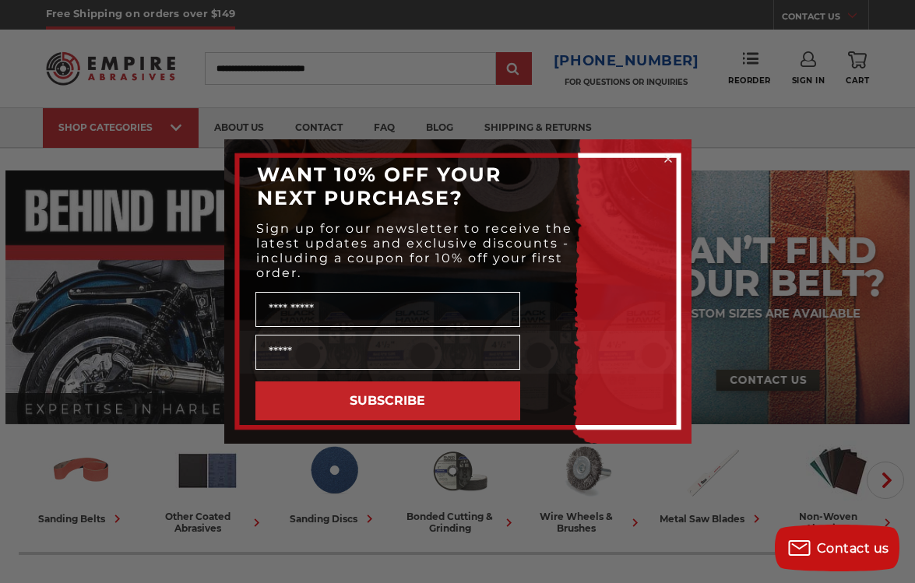
click at [670, 158] on circle "Close dialog" at bounding box center [667, 159] width 15 height 15
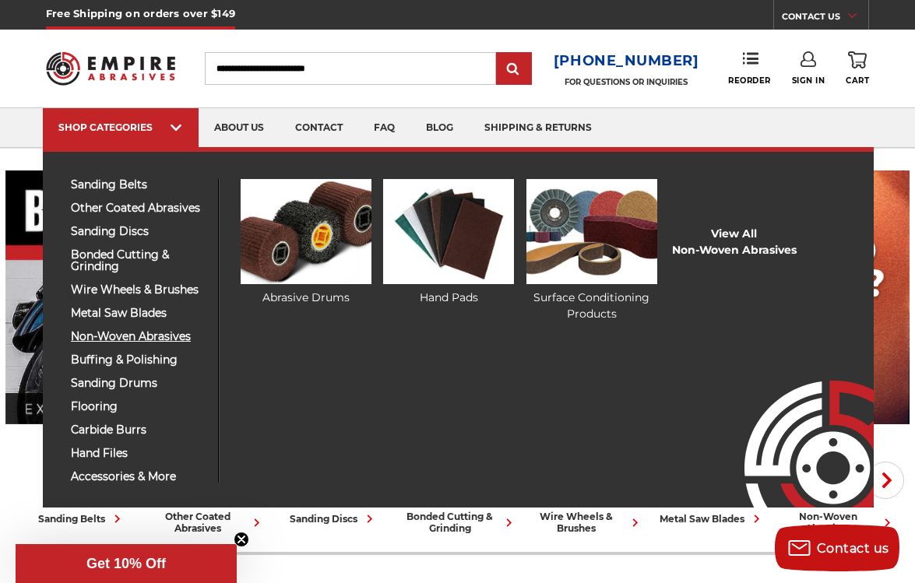
click at [106, 337] on span "non-woven abrasives" at bounding box center [139, 337] width 136 height 12
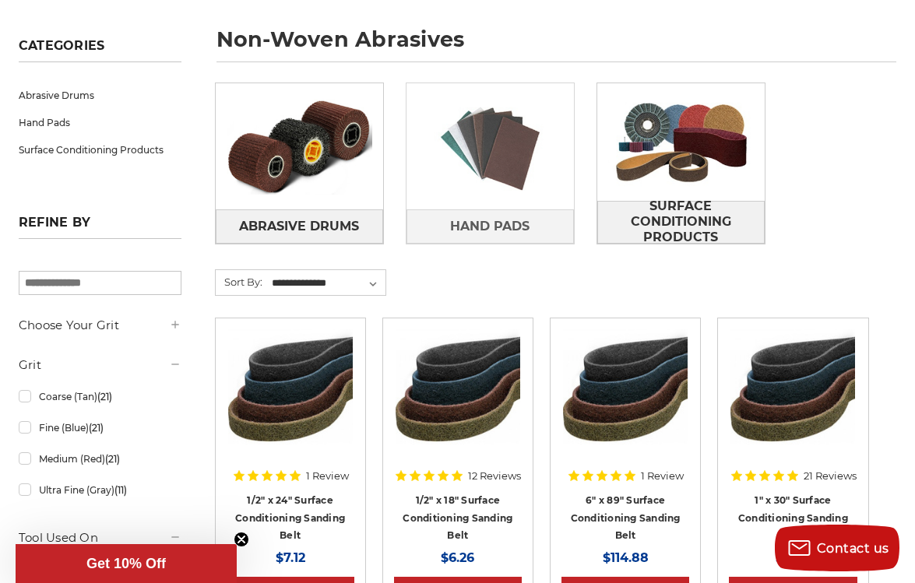
scroll to position [234, 0]
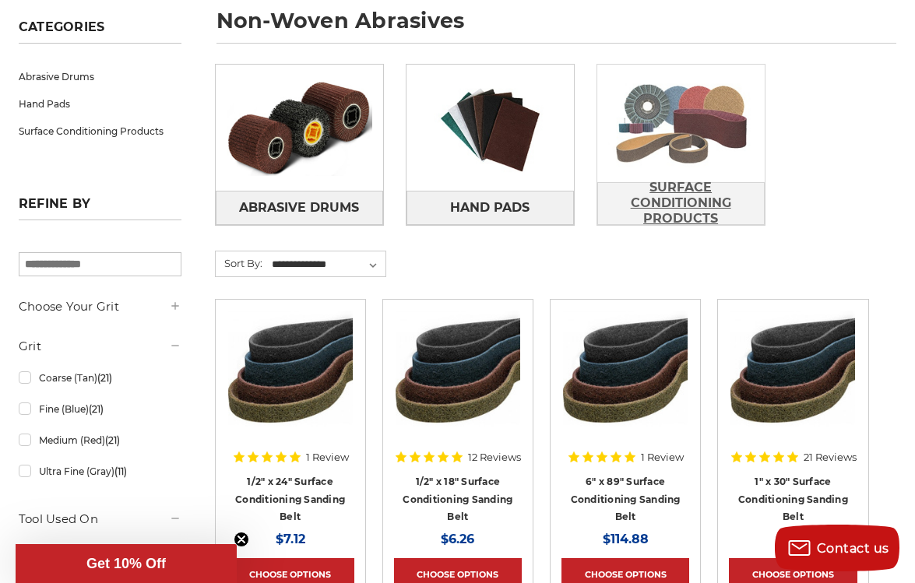
click at [713, 192] on span "Surface Conditioning Products" at bounding box center [681, 203] width 166 height 58
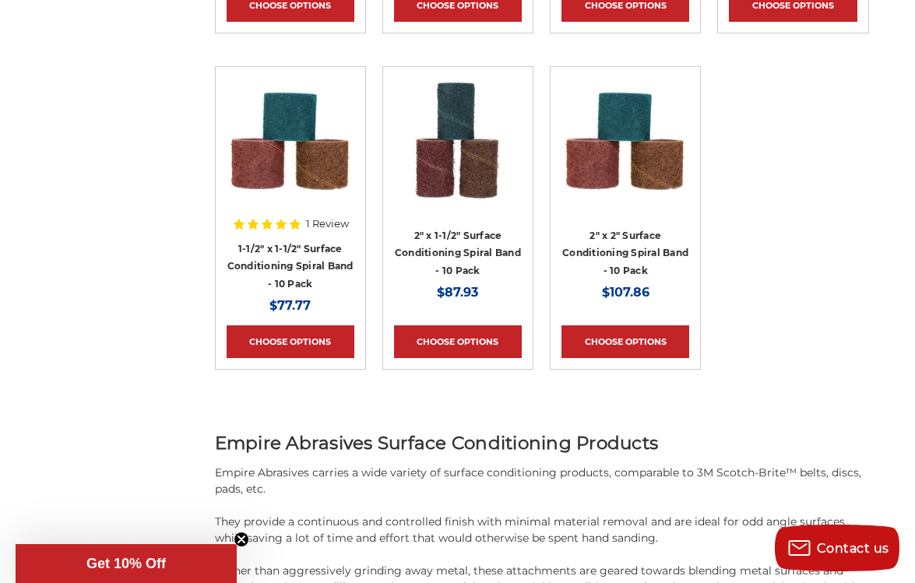
scroll to position [2804, 0]
